Goal: Find specific page/section: Find specific page/section

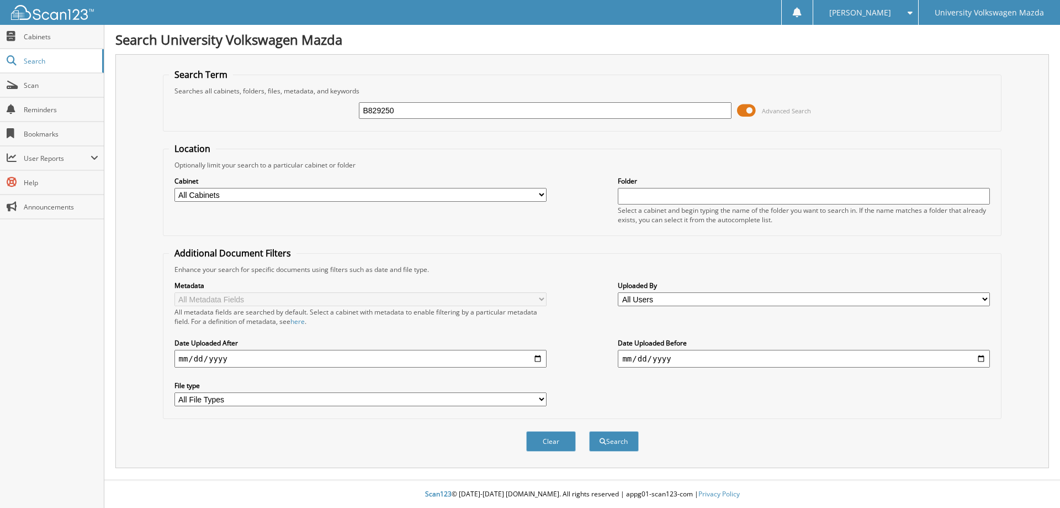
type input "B829250"
click at [589, 431] on button "Search" at bounding box center [614, 441] width 50 height 20
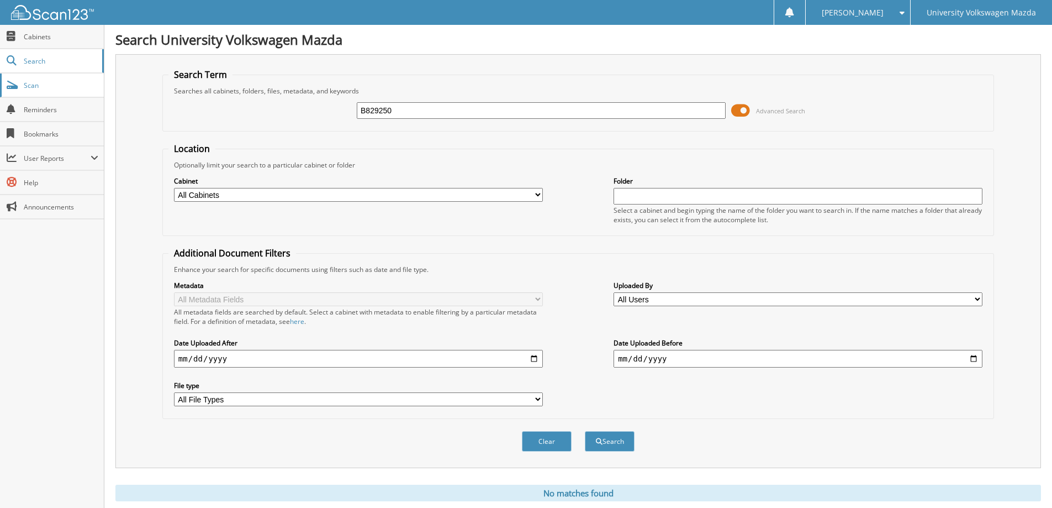
click at [42, 84] on span "Scan" at bounding box center [61, 85] width 75 height 9
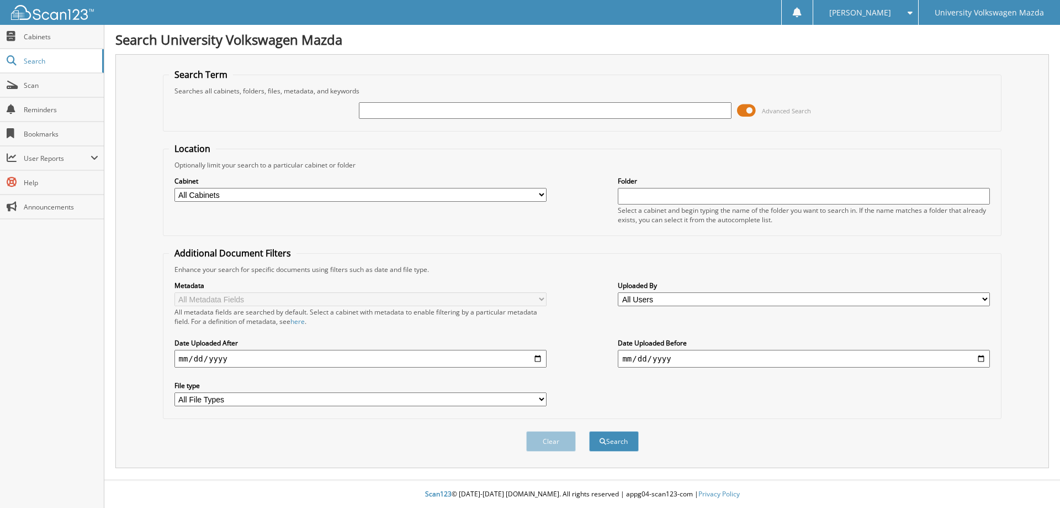
click at [380, 108] on input "text" at bounding box center [545, 110] width 372 height 17
type input "B815250"
click at [589, 431] on button "Search" at bounding box center [614, 441] width 50 height 20
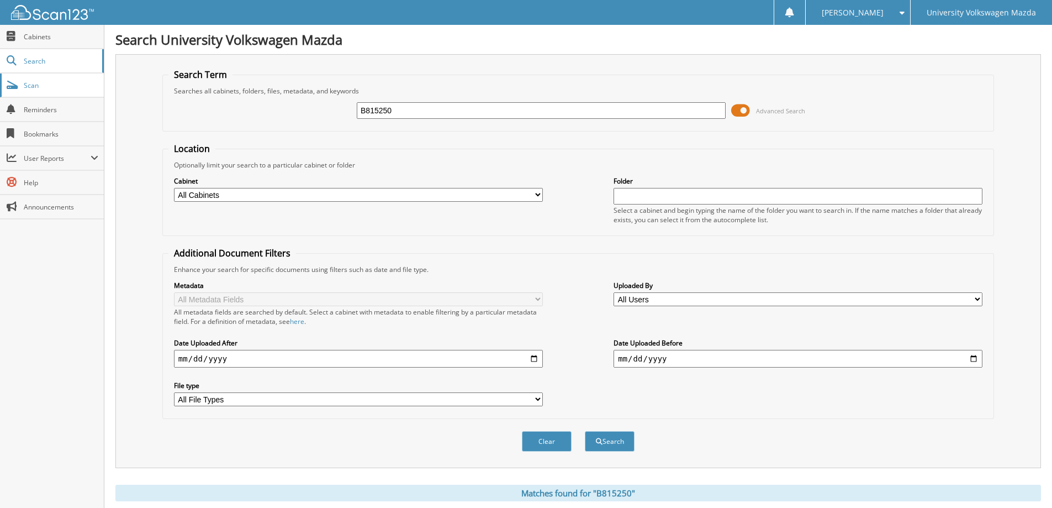
click at [56, 85] on span "Scan" at bounding box center [61, 85] width 75 height 9
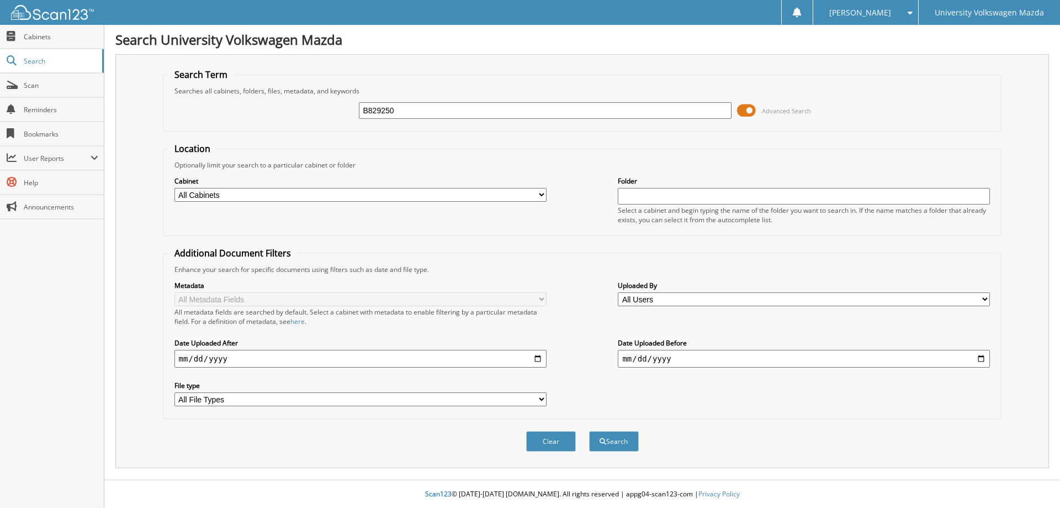
type input "B829250"
click at [589, 431] on button "Search" at bounding box center [614, 441] width 50 height 20
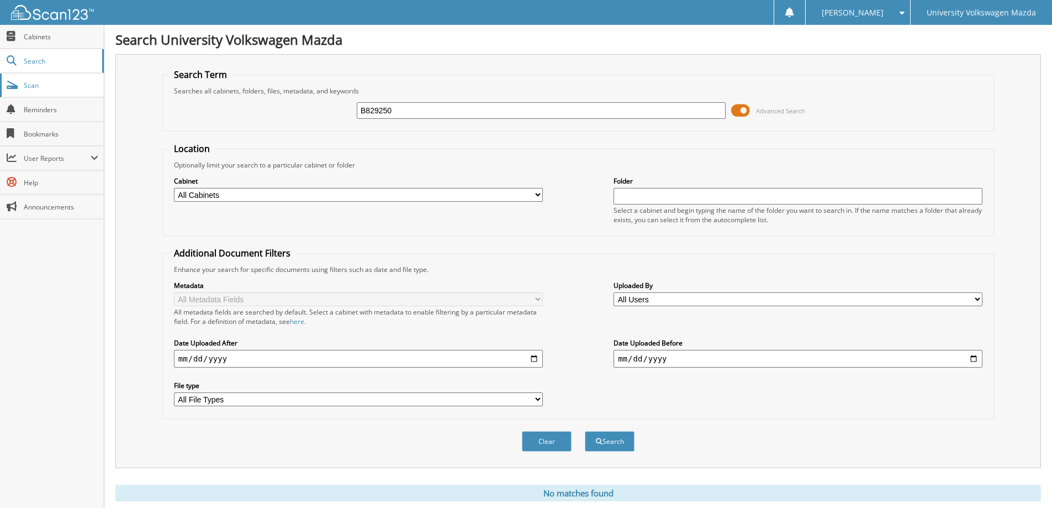
click at [77, 92] on link "Scan" at bounding box center [52, 85] width 104 height 24
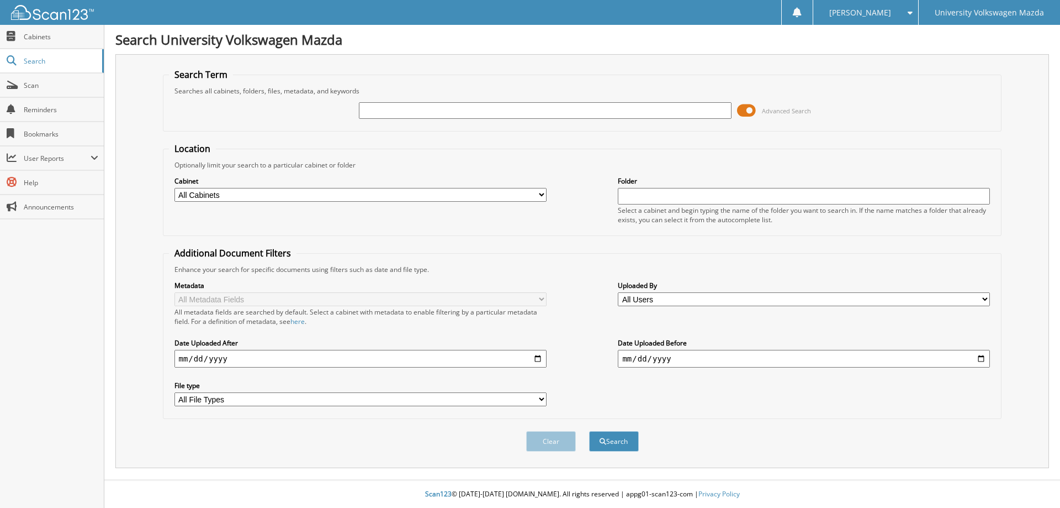
click at [405, 115] on input "text" at bounding box center [545, 110] width 372 height 17
type input "B711251"
click at [589, 431] on button "Search" at bounding box center [614, 441] width 50 height 20
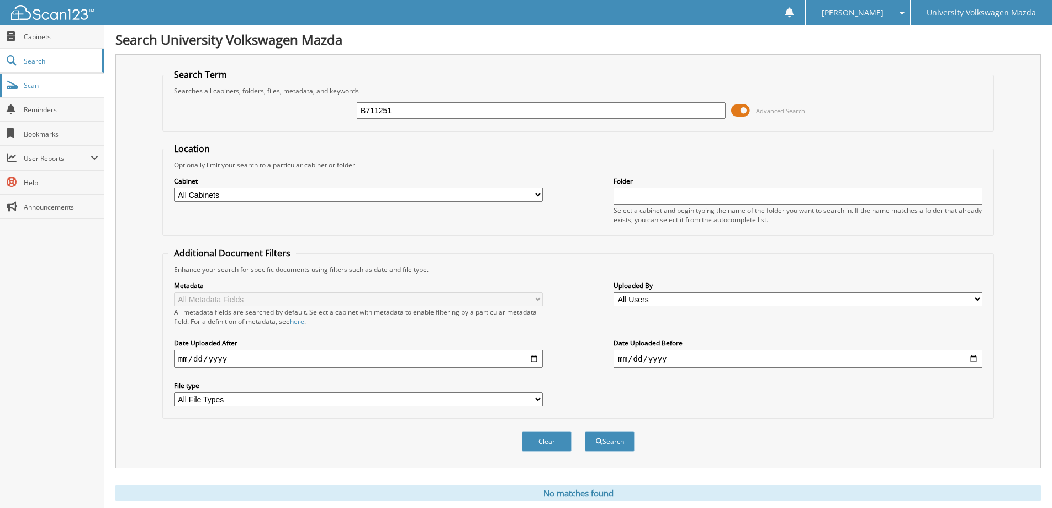
click at [63, 86] on span "Scan" at bounding box center [61, 85] width 75 height 9
